Goal: Task Accomplishment & Management: Manage account settings

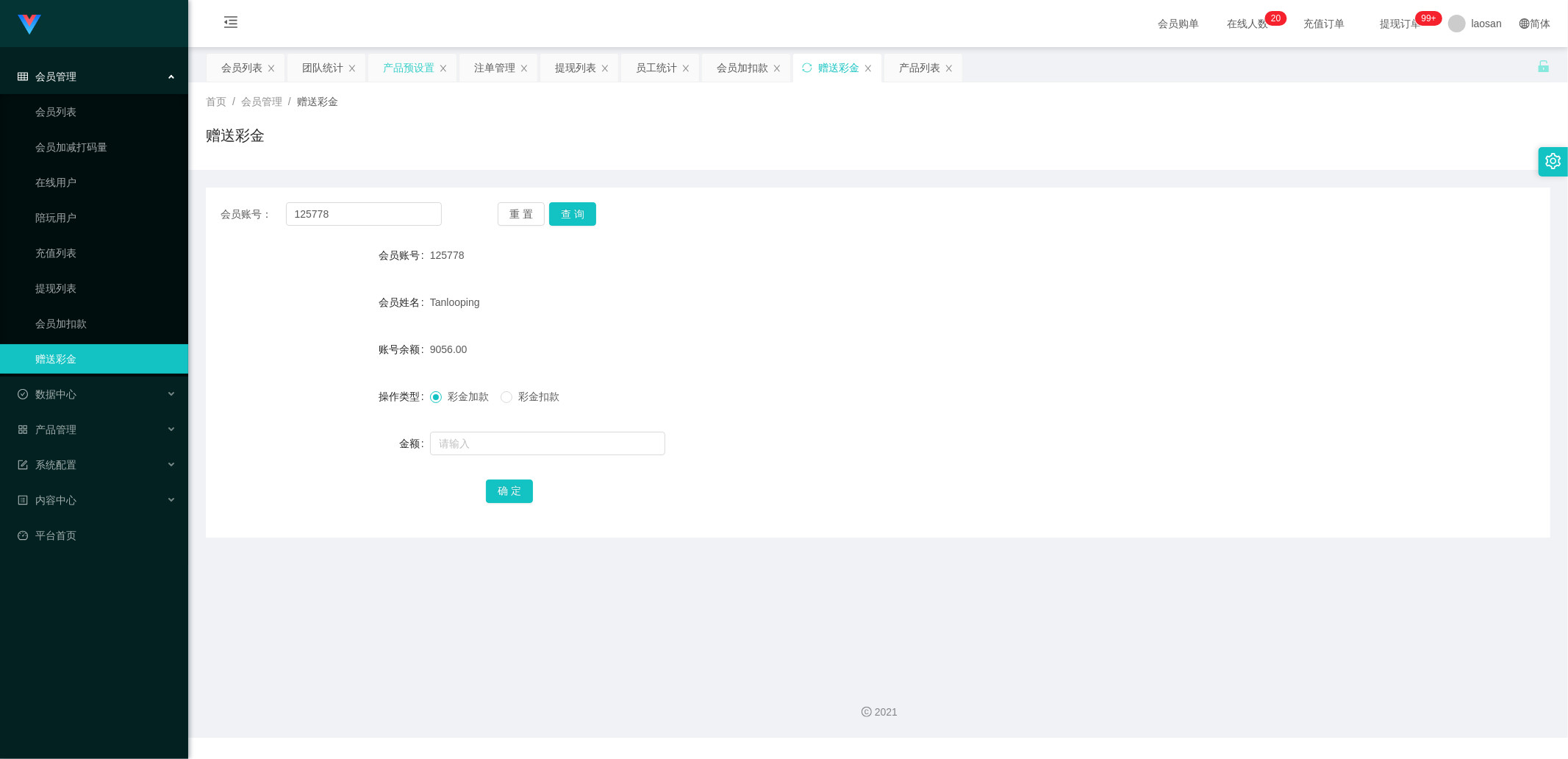
drag, startPoint x: 0, startPoint y: 0, endPoint x: 412, endPoint y: 65, distance: 417.1
click at [412, 65] on div "产品预设置" at bounding box center [408, 67] width 51 height 28
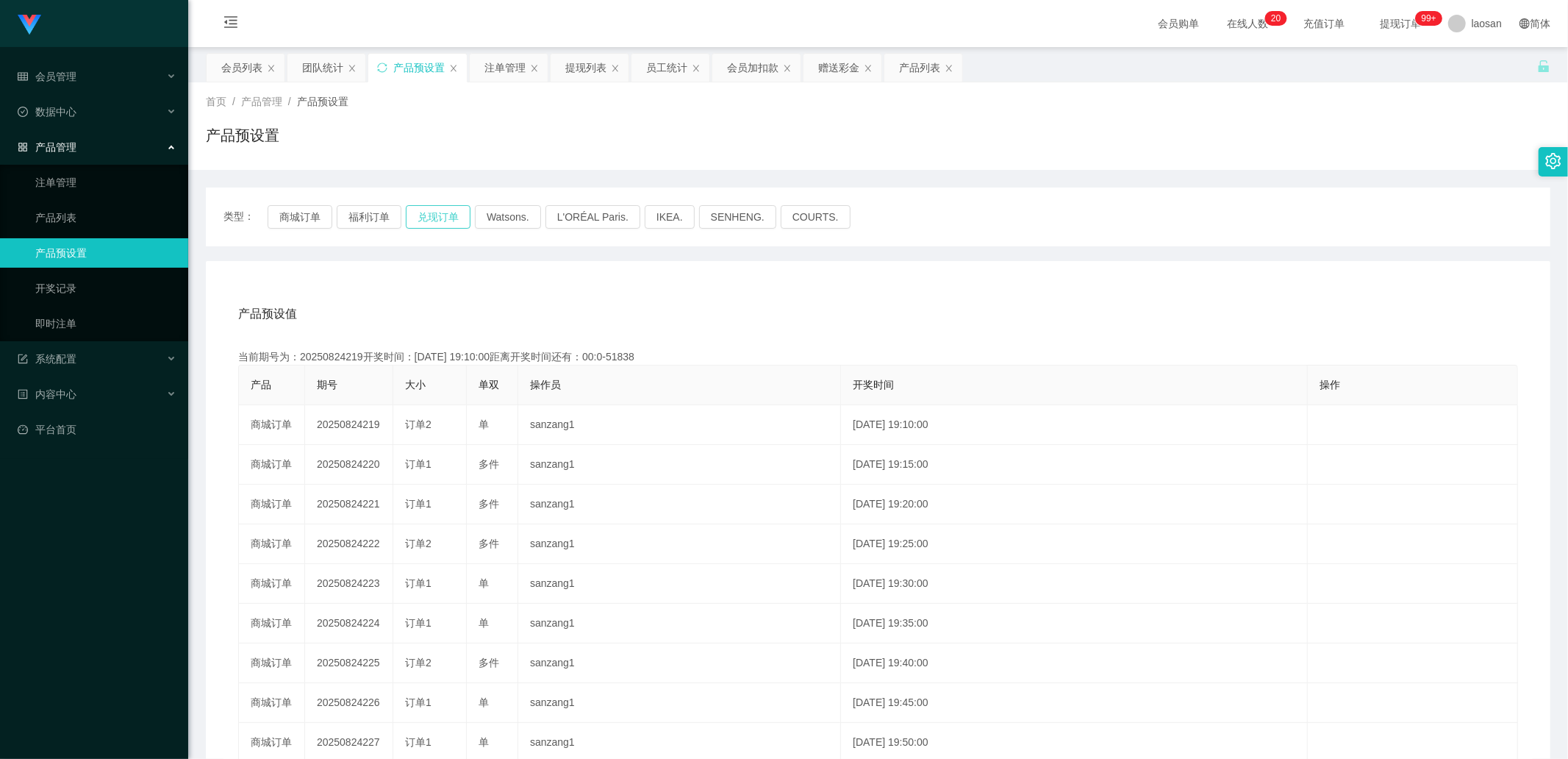
click at [452, 214] on button "兑现订单" at bounding box center [438, 216] width 65 height 23
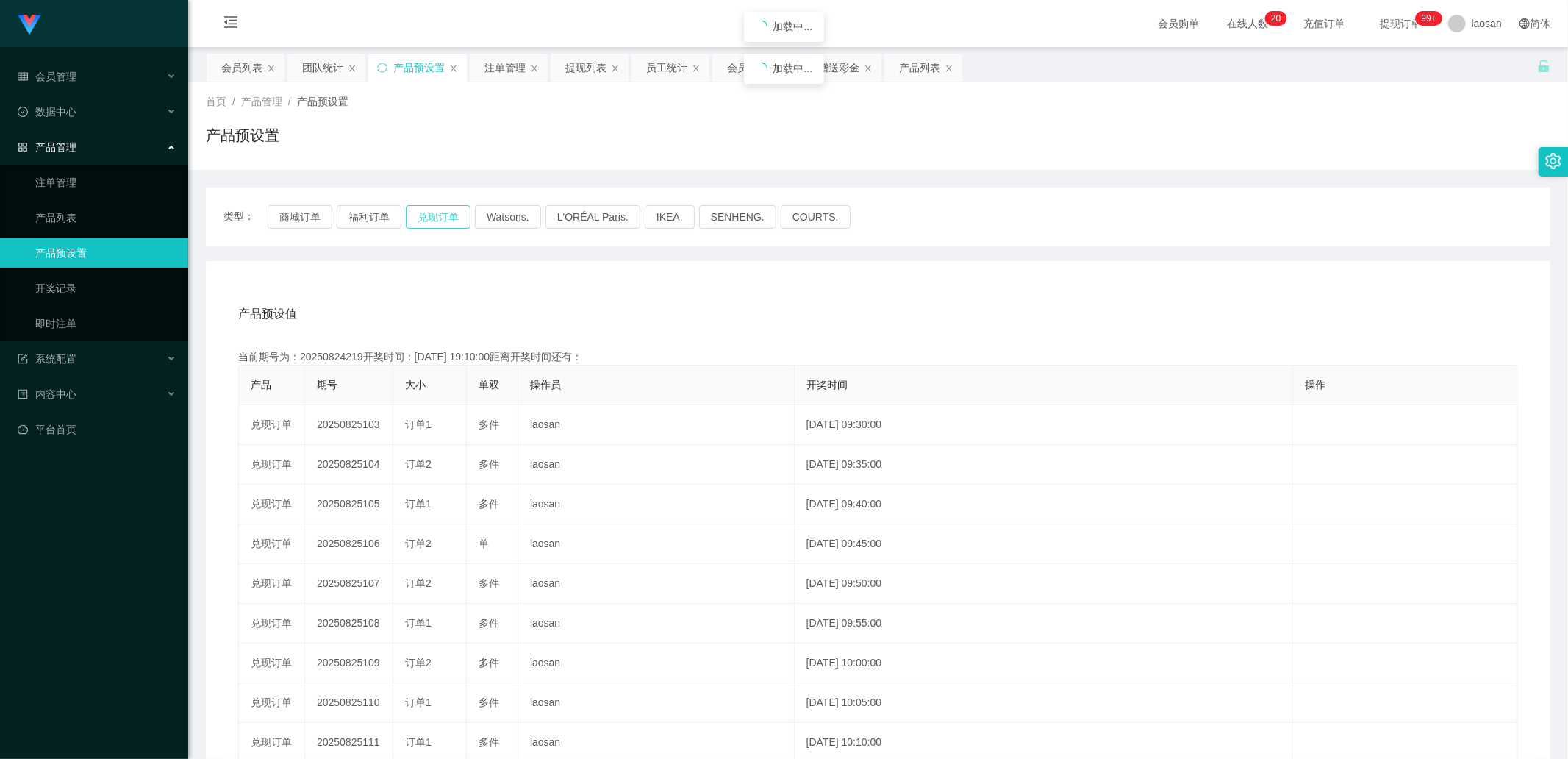
click at [452, 214] on button "兑现订单" at bounding box center [438, 216] width 65 height 23
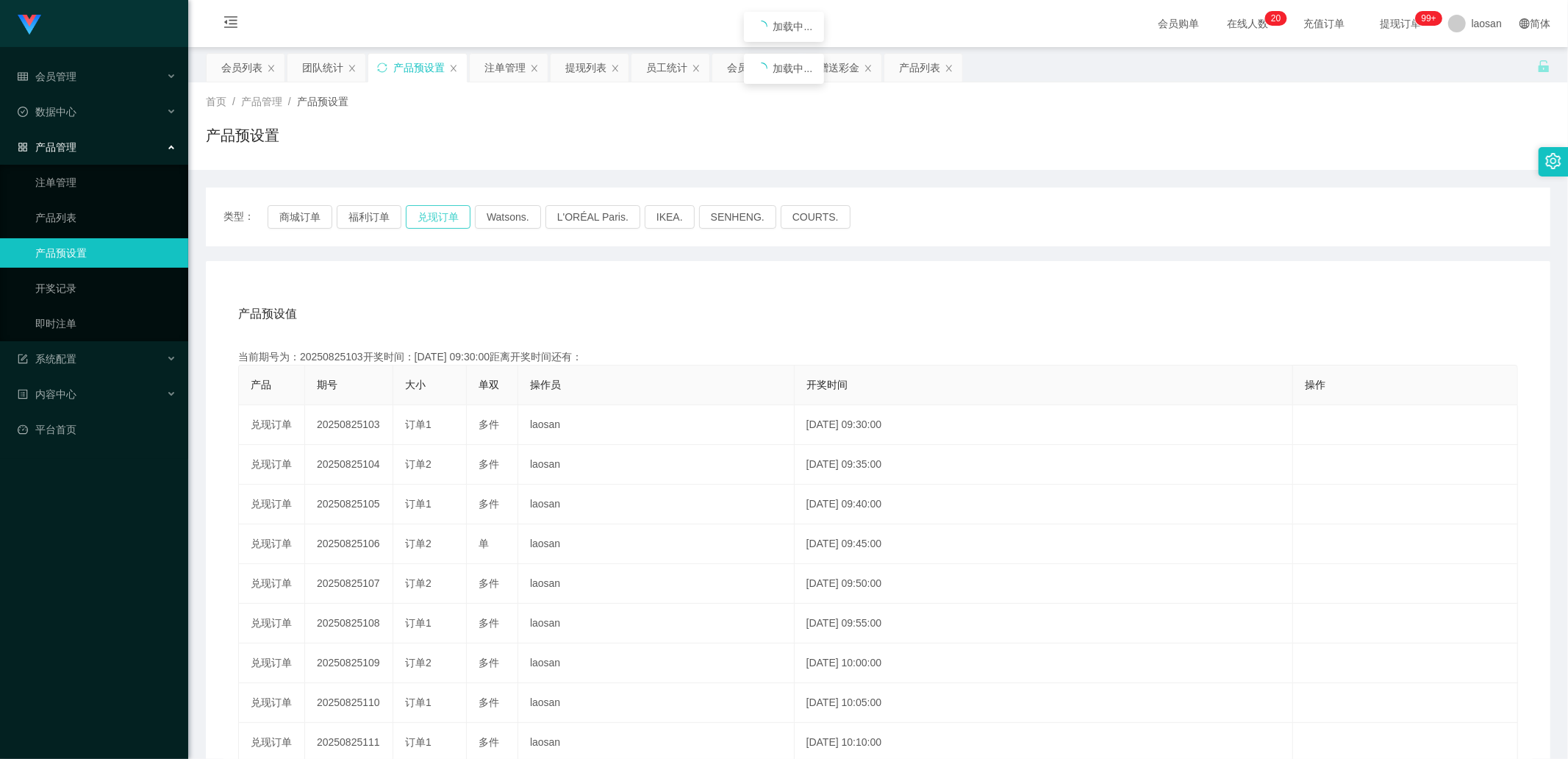
click at [452, 214] on button "兑现订单" at bounding box center [438, 216] width 65 height 23
click at [444, 217] on button "兑现订单" at bounding box center [438, 216] width 65 height 23
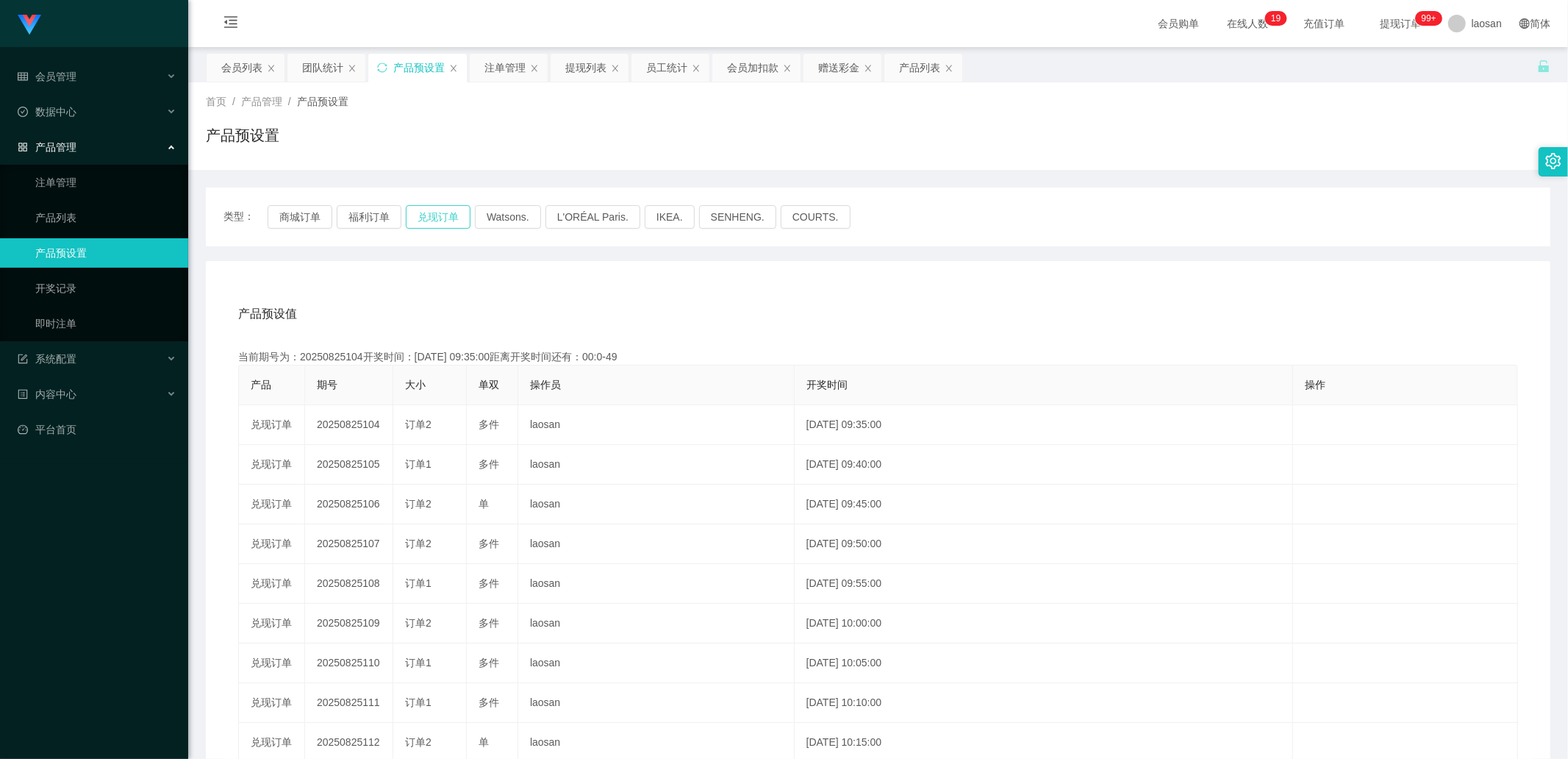
click at [447, 223] on button "兑现订单" at bounding box center [438, 216] width 65 height 23
drag, startPoint x: 447, startPoint y: 223, endPoint x: 296, endPoint y: 341, distance: 191.6
click at [447, 223] on button "兑现订单" at bounding box center [438, 216] width 65 height 23
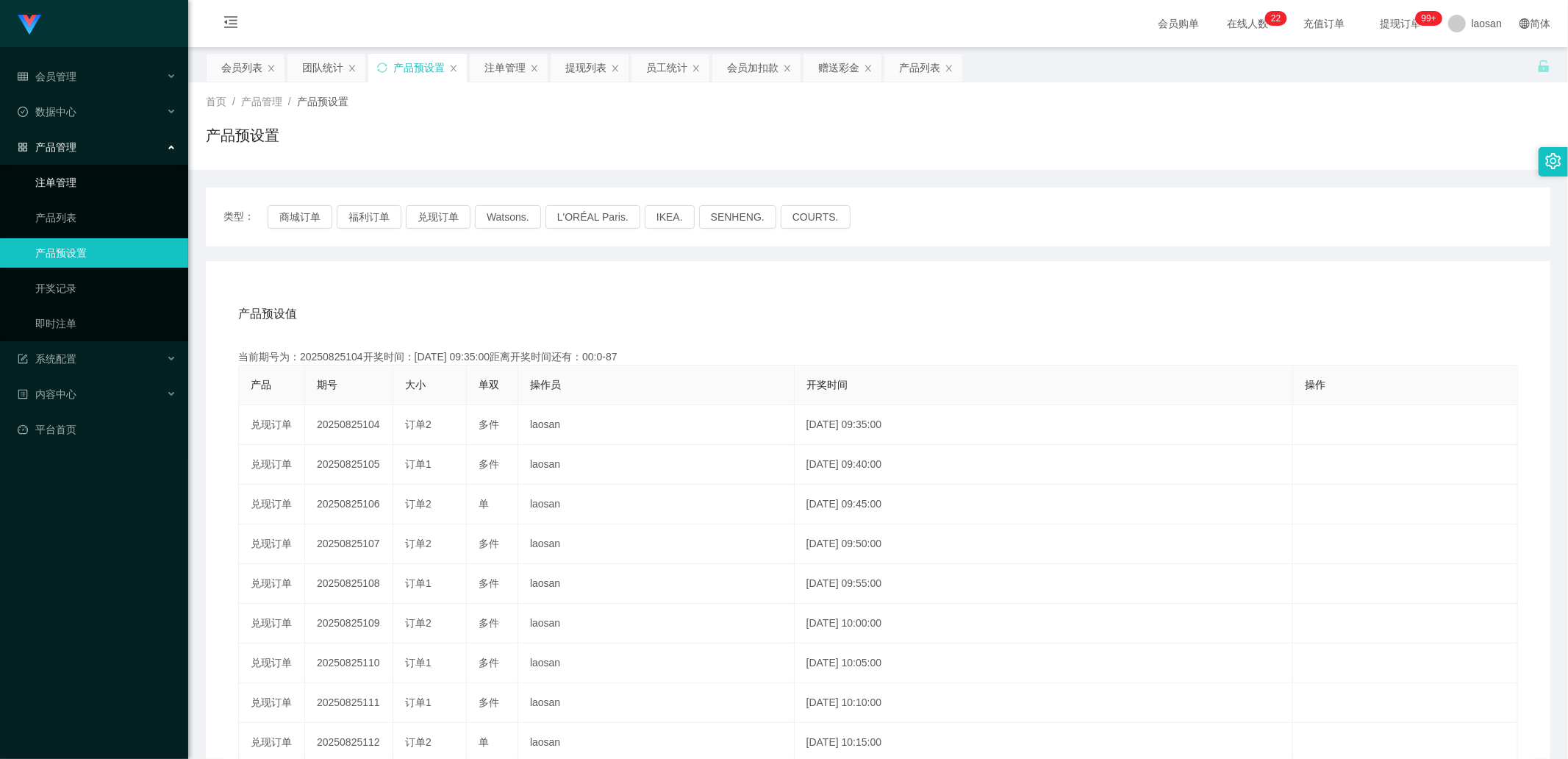
drag, startPoint x: 99, startPoint y: 182, endPoint x: 206, endPoint y: 204, distance: 109.2
click at [99, 182] on link "注单管理" at bounding box center [105, 182] width 141 height 29
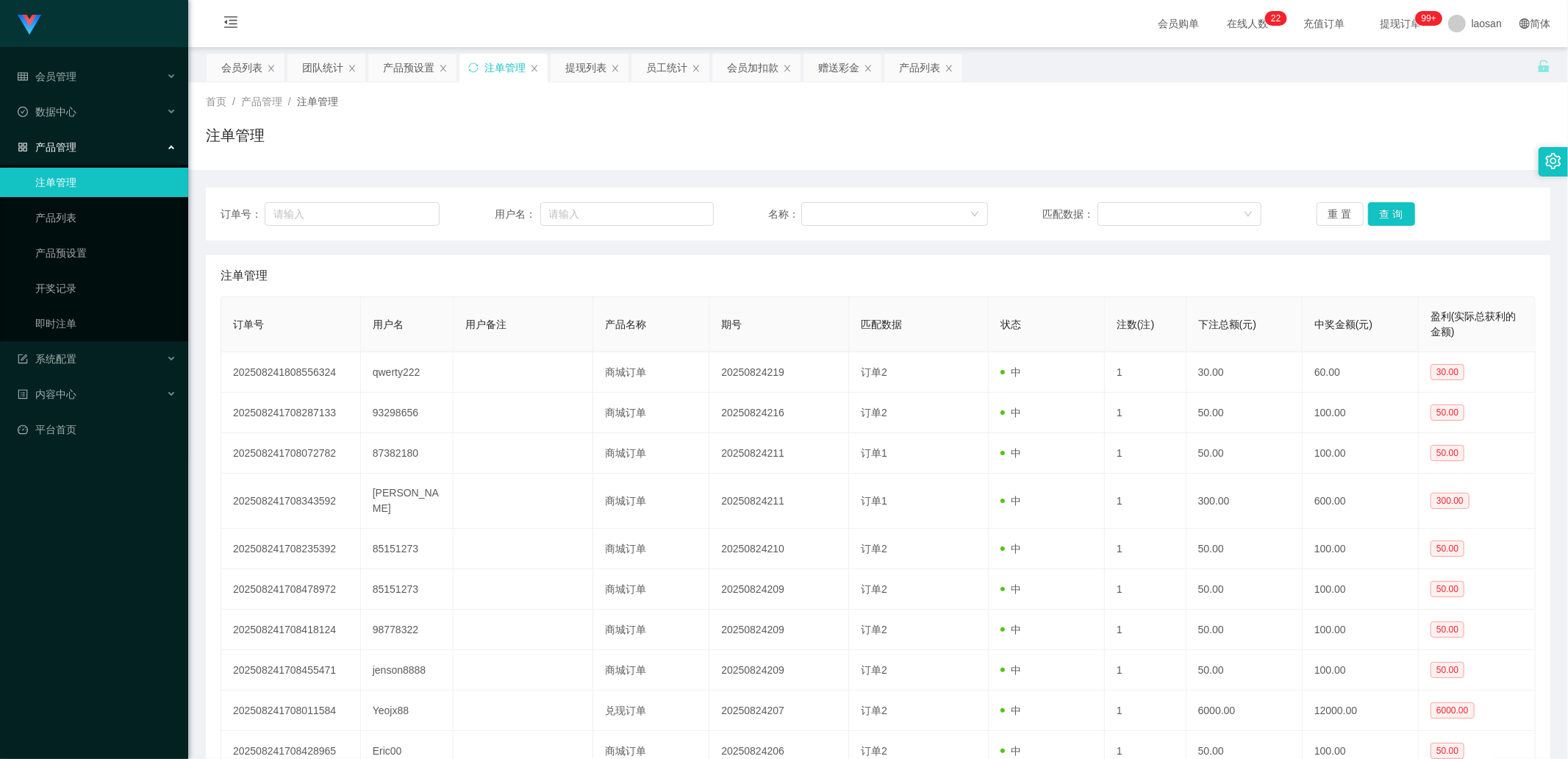
click at [1380, 200] on div "订单号： 用户名： 名称： 匹配数据： 重 置 查 询" at bounding box center [878, 214] width 1345 height 53
click at [1379, 202] on div "订单号： 用户名： 名称： 匹配数据： 重 置 查 询" at bounding box center [878, 214] width 1345 height 53
click at [1378, 210] on button "查 询" at bounding box center [1391, 214] width 47 height 23
click at [1378, 210] on div "重 置 查 询" at bounding box center [1426, 214] width 219 height 23
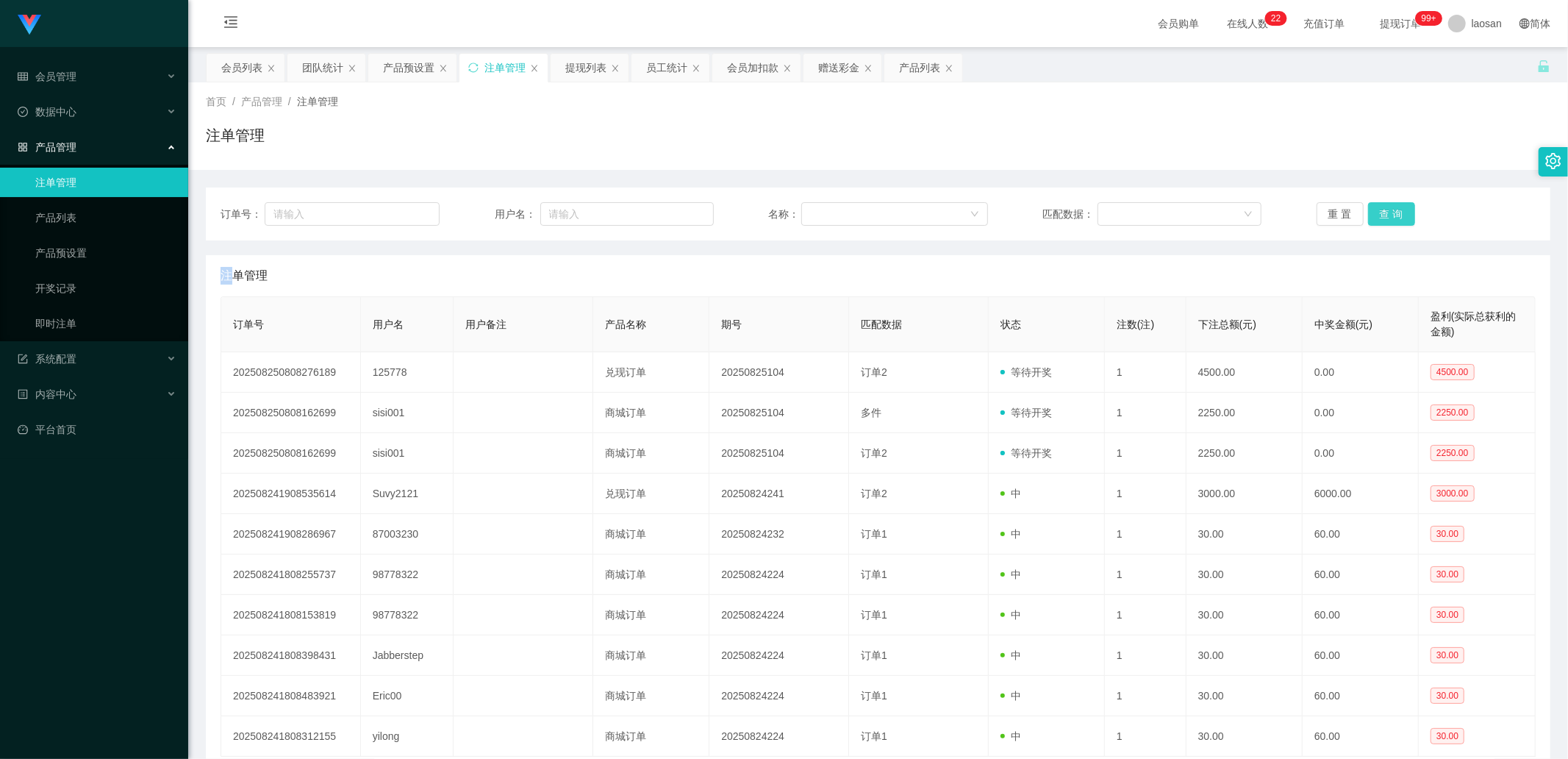
click at [1378, 210] on button "查 询" at bounding box center [1391, 214] width 47 height 23
click at [1378, 210] on div "重 置 查 询" at bounding box center [1426, 214] width 219 height 23
click at [1377, 211] on button "查 询" at bounding box center [1391, 214] width 47 height 23
click at [1377, 211] on div "重 置 查 询" at bounding box center [1426, 214] width 219 height 23
click at [1377, 211] on button "查 询" at bounding box center [1391, 214] width 47 height 23
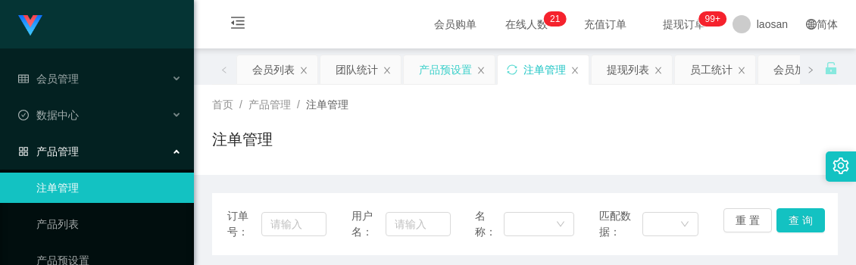
drag, startPoint x: 415, startPoint y: 116, endPoint x: 415, endPoint y: 80, distance: 36.4
click at [418, 117] on div "首页 / 产品管理 / 注单管理 / 注单管理" at bounding box center [525, 130] width 626 height 66
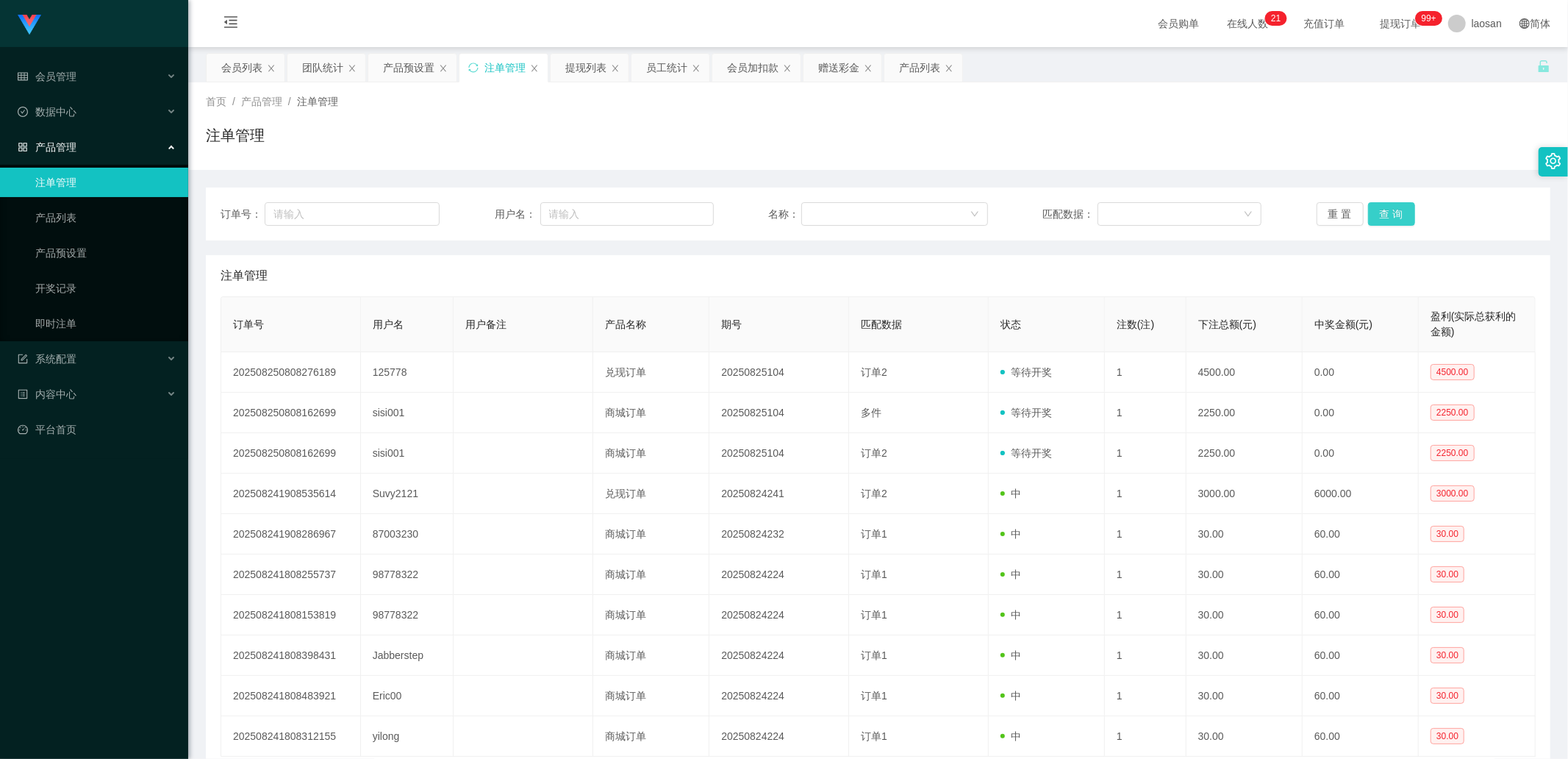
click at [1393, 204] on button "查 询" at bounding box center [1391, 214] width 47 height 23
click at [1392, 208] on button "查 询" at bounding box center [1399, 214] width 63 height 23
click at [1392, 209] on button "查 询" at bounding box center [1391, 214] width 47 height 23
click at [1392, 210] on div "重 置 查 询" at bounding box center [1426, 214] width 219 height 23
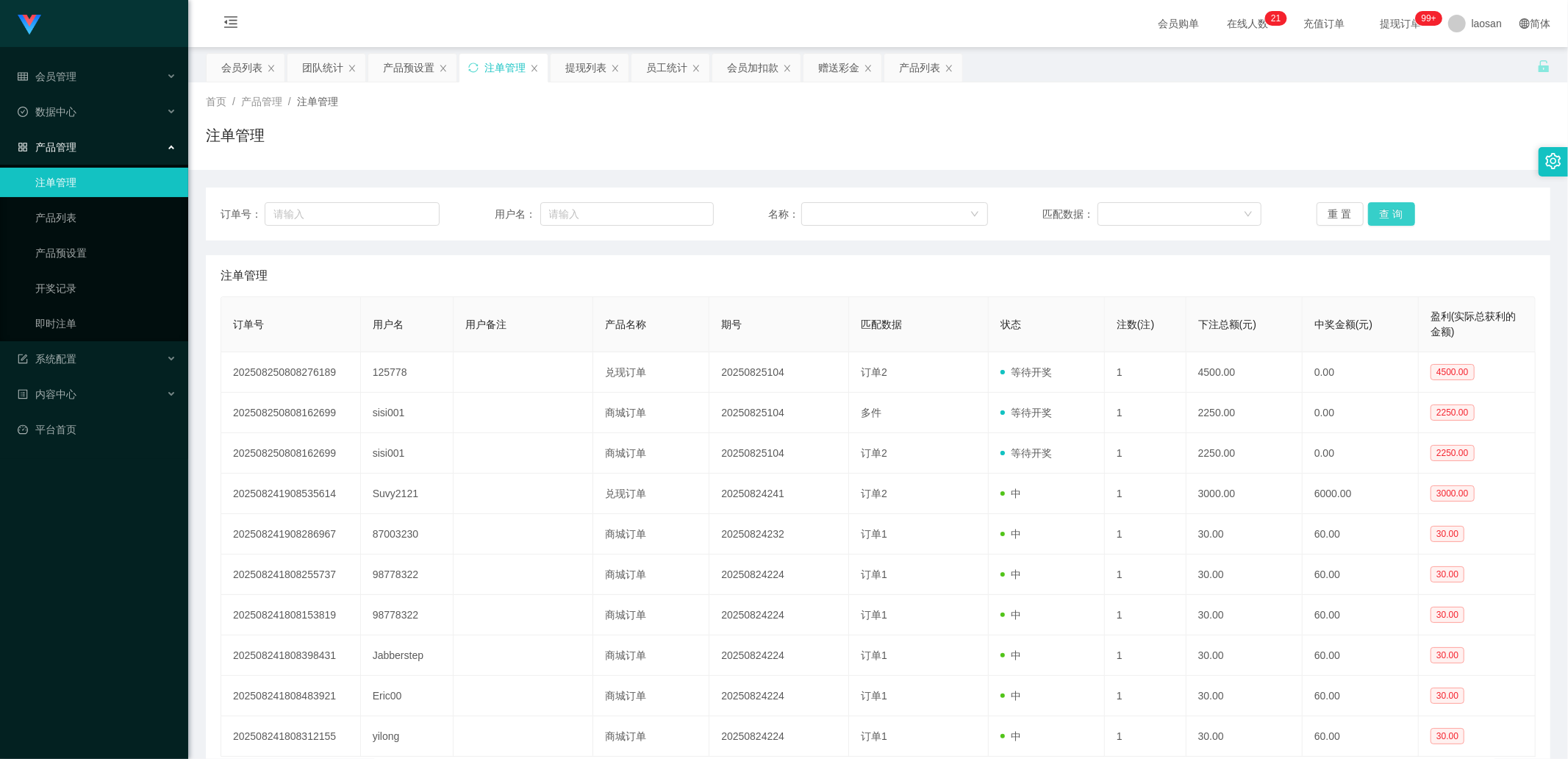
click at [1392, 210] on button "查 询" at bounding box center [1391, 214] width 47 height 23
click at [1392, 210] on div "重 置 查 询" at bounding box center [1426, 214] width 219 height 23
click at [1392, 210] on button "查 询" at bounding box center [1391, 214] width 47 height 23
click at [1384, 207] on button "查 询" at bounding box center [1391, 214] width 47 height 23
click at [1384, 207] on div "重 置 查 询" at bounding box center [1426, 214] width 219 height 23
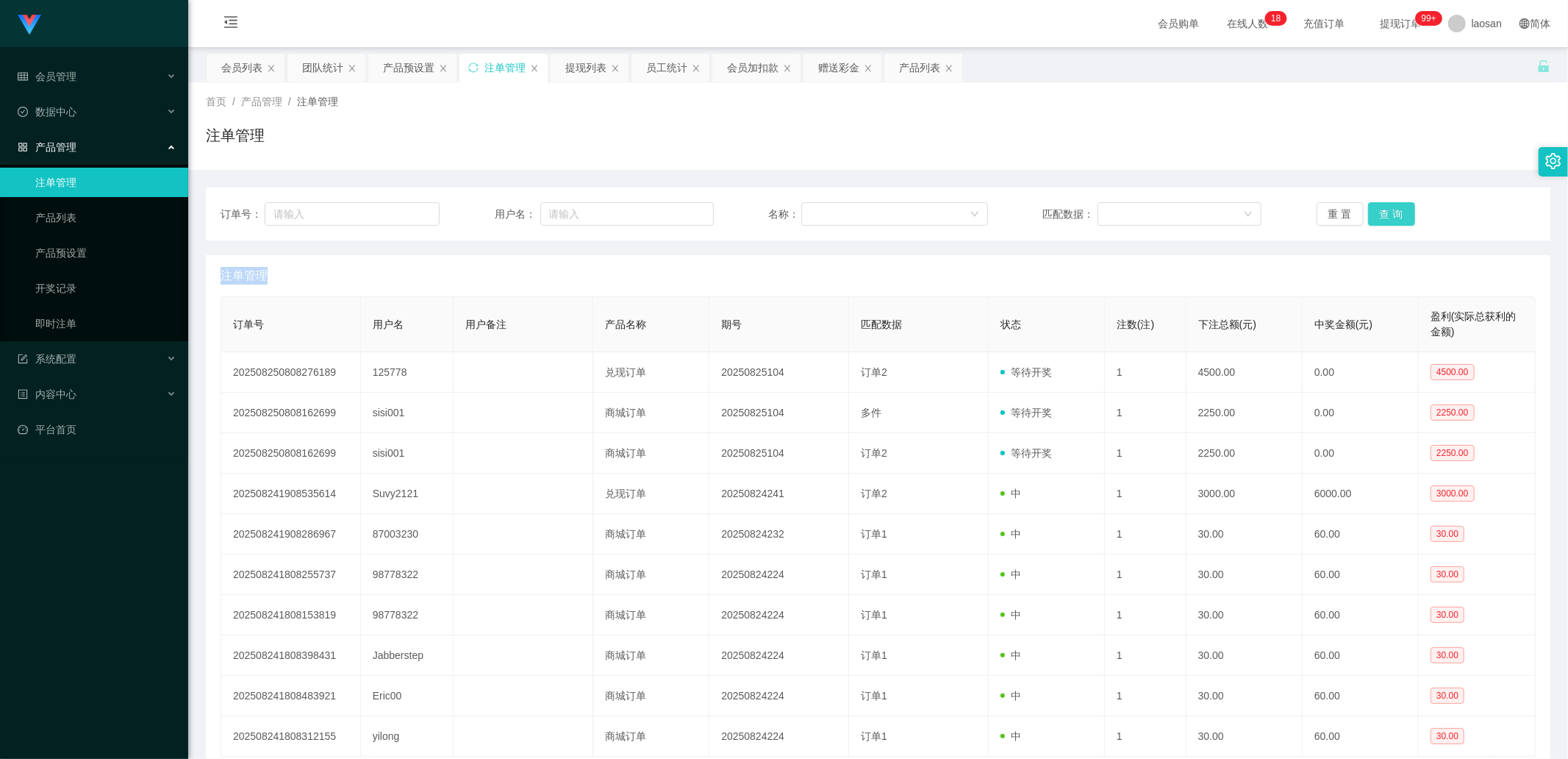
click at [1384, 207] on button "查 询" at bounding box center [1391, 214] width 47 height 23
click at [1387, 217] on button "查 询" at bounding box center [1391, 214] width 47 height 23
drag, startPoint x: 842, startPoint y: 68, endPoint x: 767, endPoint y: 100, distance: 81.5
click at [842, 68] on div "赠送彩金" at bounding box center [838, 67] width 41 height 28
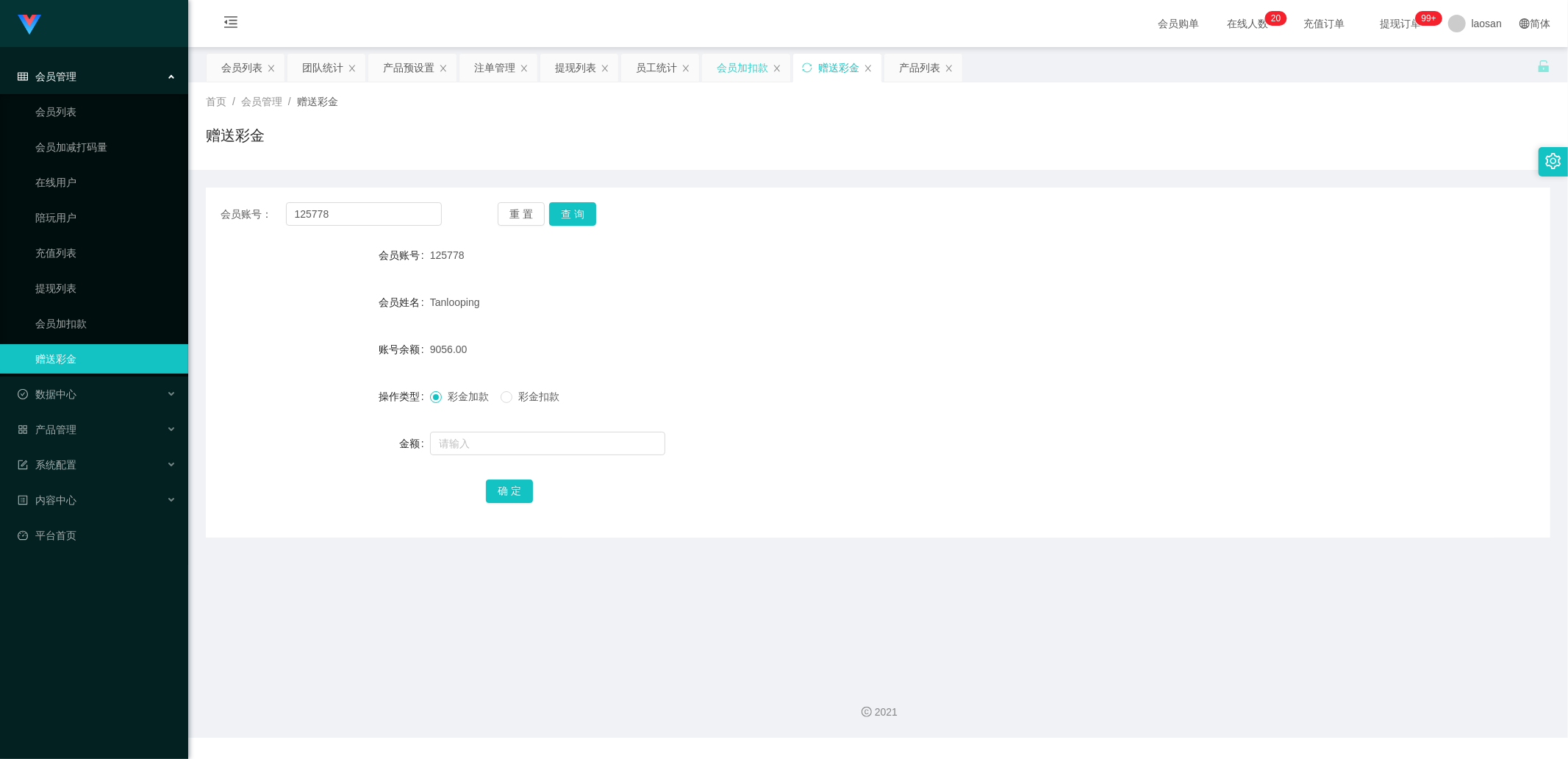
click at [725, 76] on div "会员加扣款" at bounding box center [742, 67] width 51 height 28
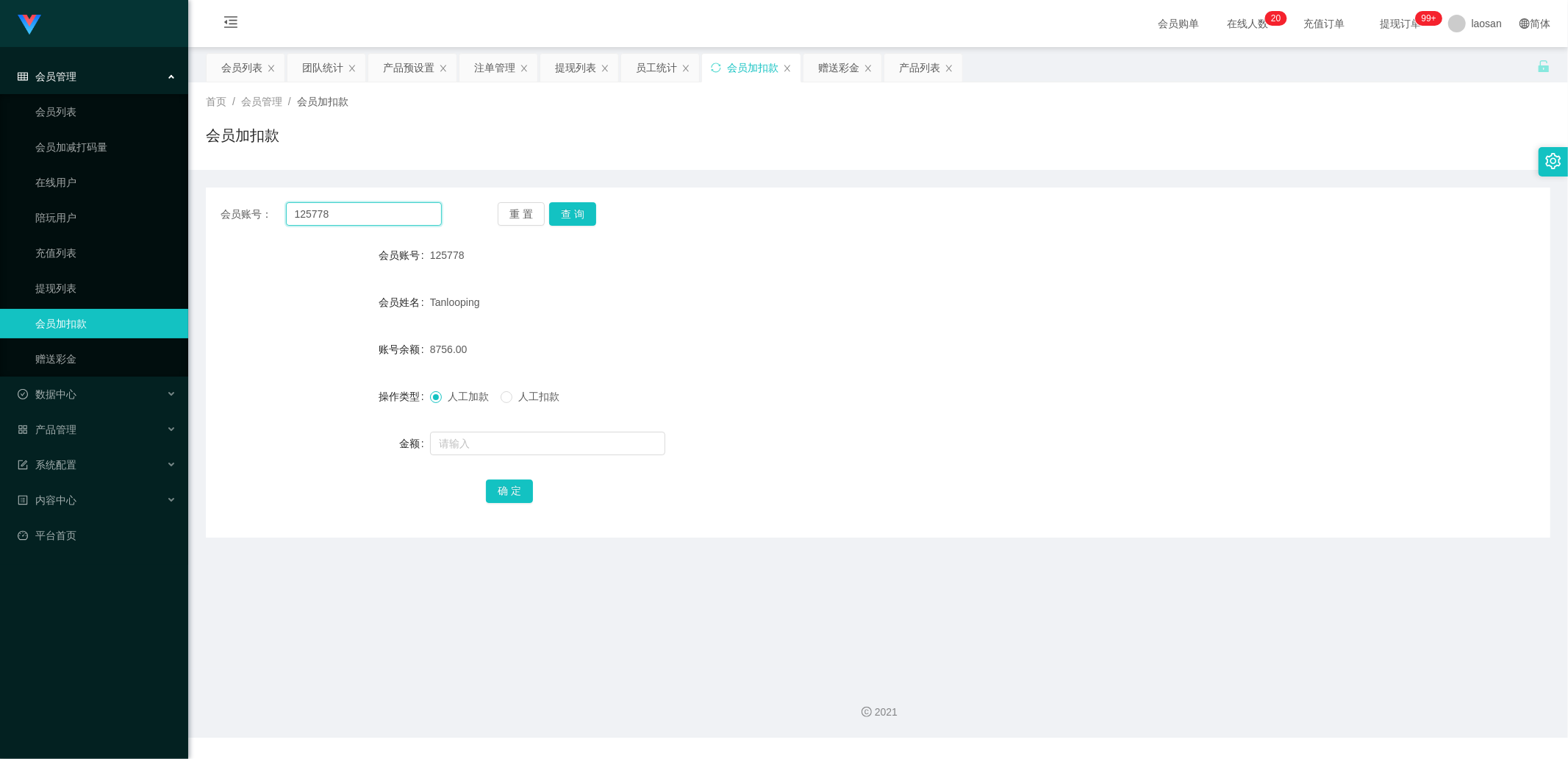
drag, startPoint x: 361, startPoint y: 214, endPoint x: 226, endPoint y: 214, distance: 135.0
click at [226, 214] on div "会员账号： 125778" at bounding box center [331, 214] width 221 height 23
click at [365, 208] on input "82" at bounding box center [364, 214] width 156 height 23
type input "82152720"
click at [573, 217] on button "查 询" at bounding box center [572, 214] width 47 height 23
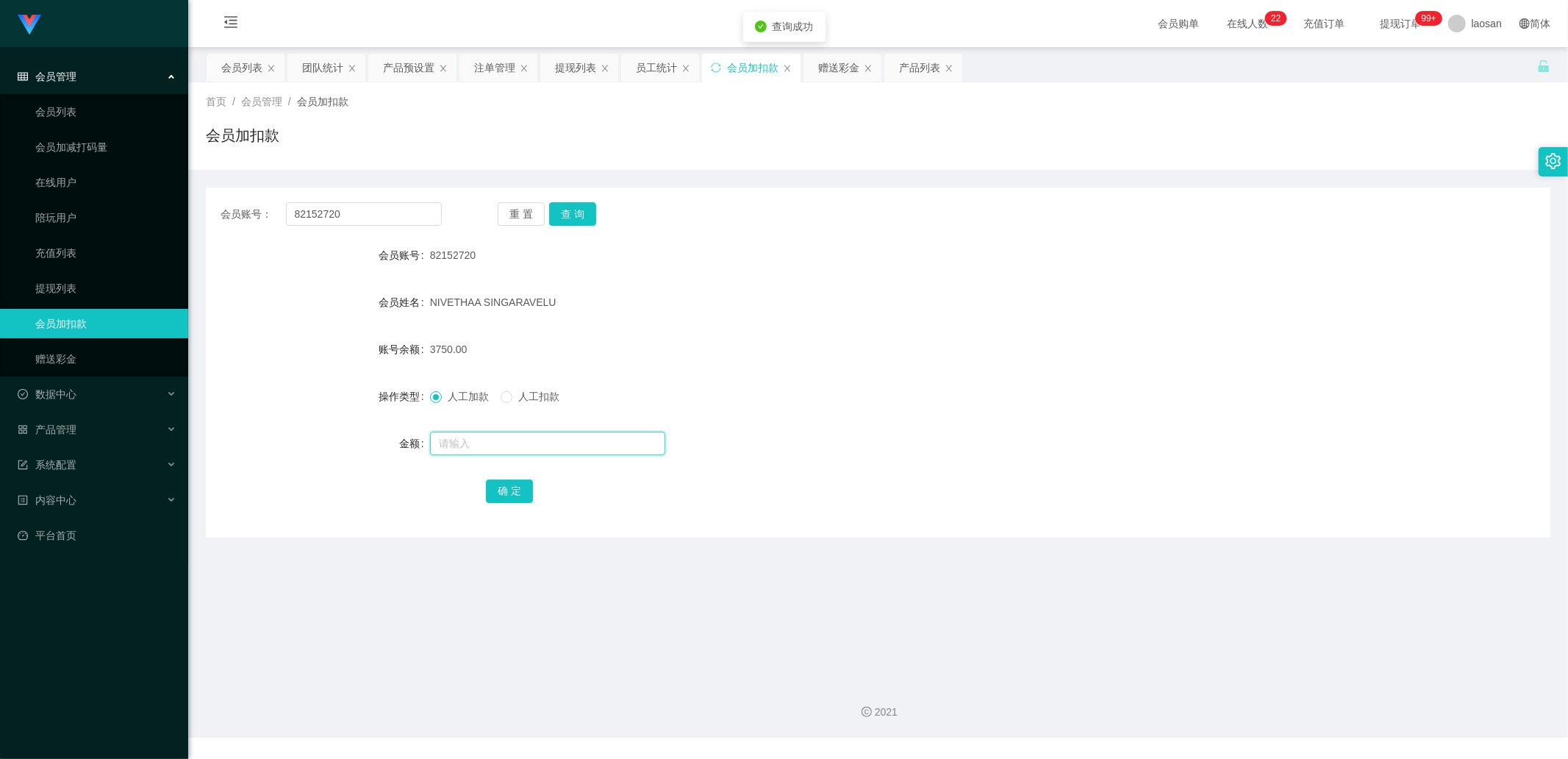
click at [486, 436] on input "text" at bounding box center [547, 444] width 235 height 23
type input "3250"
click at [509, 497] on button "确 定" at bounding box center [509, 491] width 47 height 23
